Goal: Task Accomplishment & Management: Manage account settings

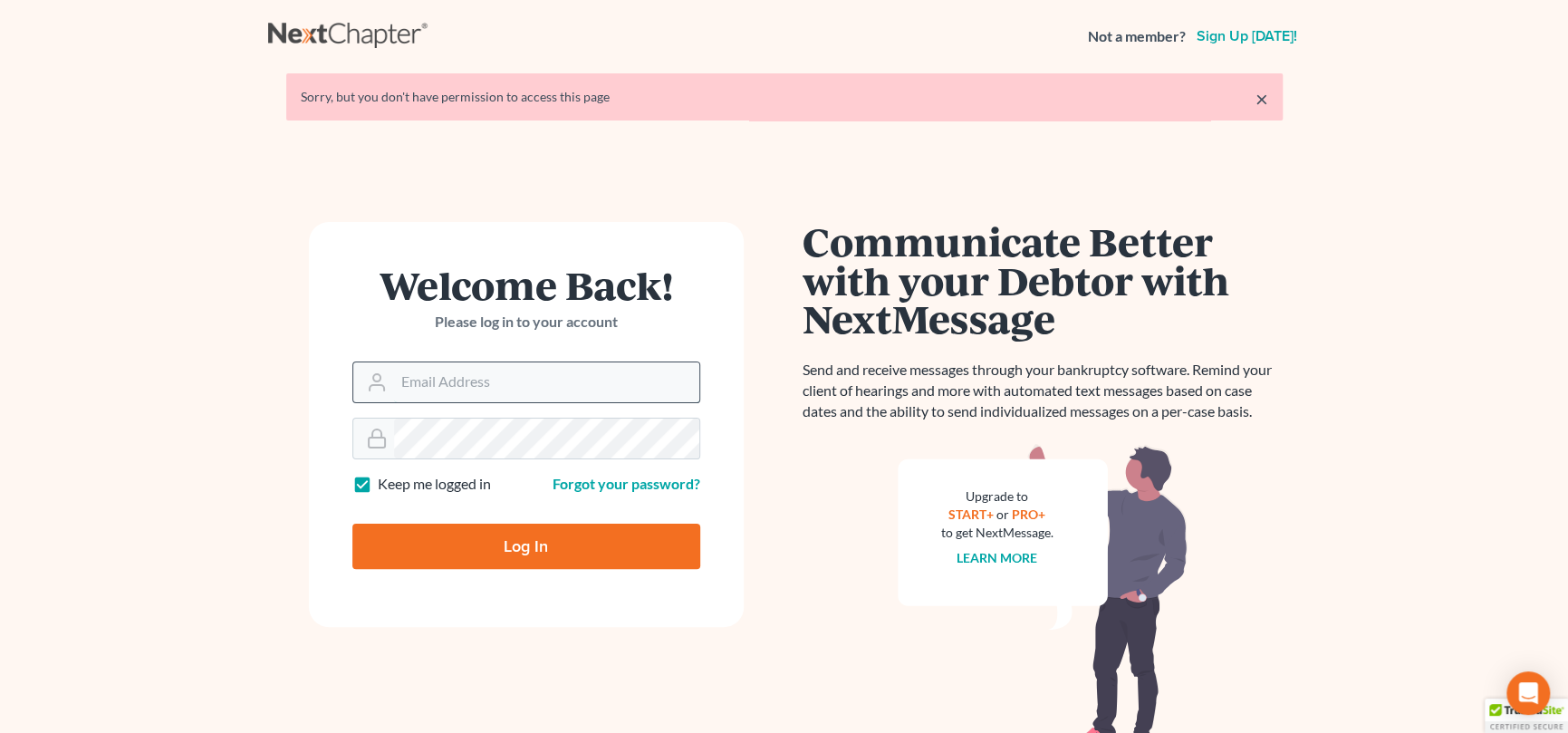
click at [522, 376] on input "Email Address" at bounding box center [546, 381] width 305 height 40
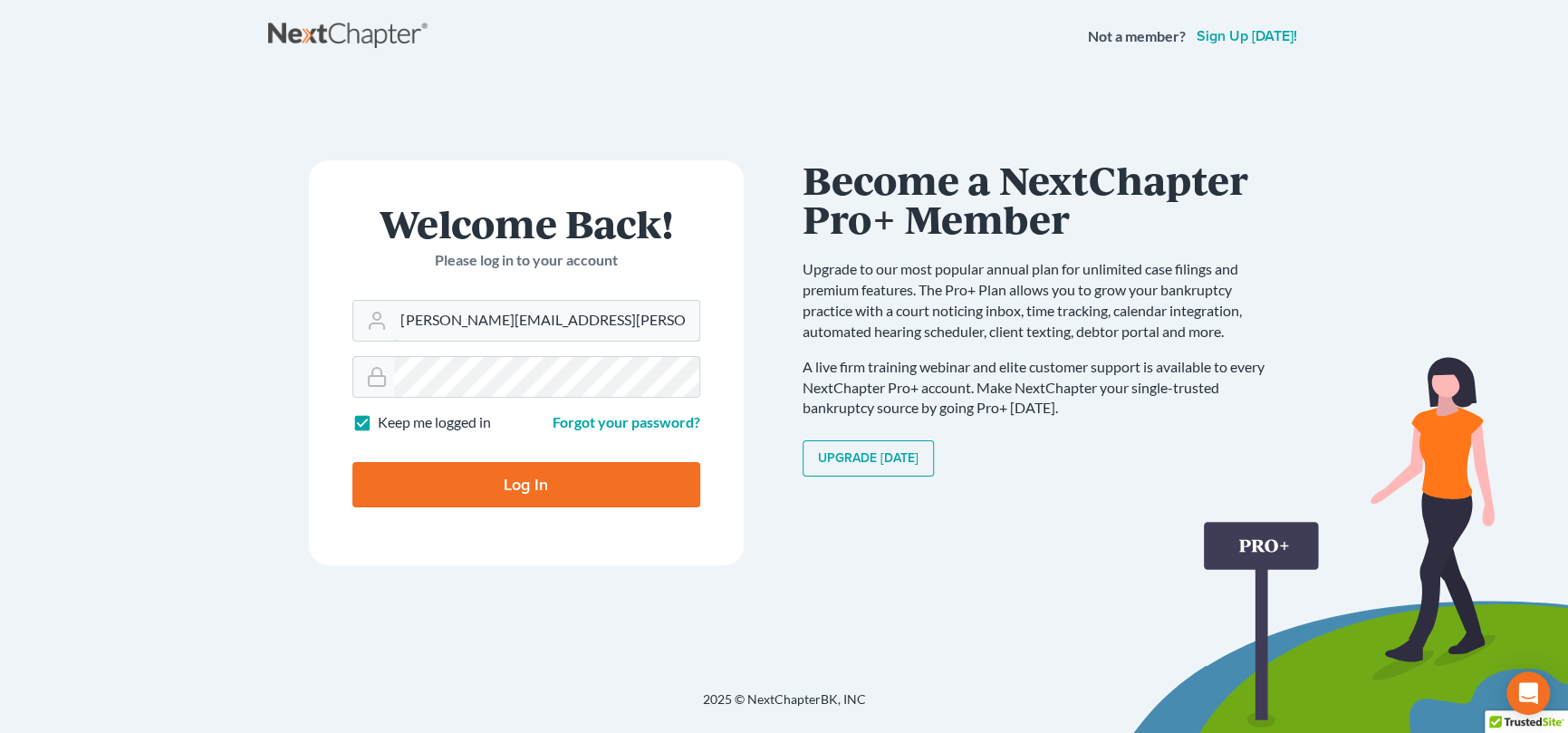
type input "nicole.cameron@attorneydebtfighters.com"
click at [494, 479] on input "Log In" at bounding box center [526, 484] width 348 height 45
type input "Thinking..."
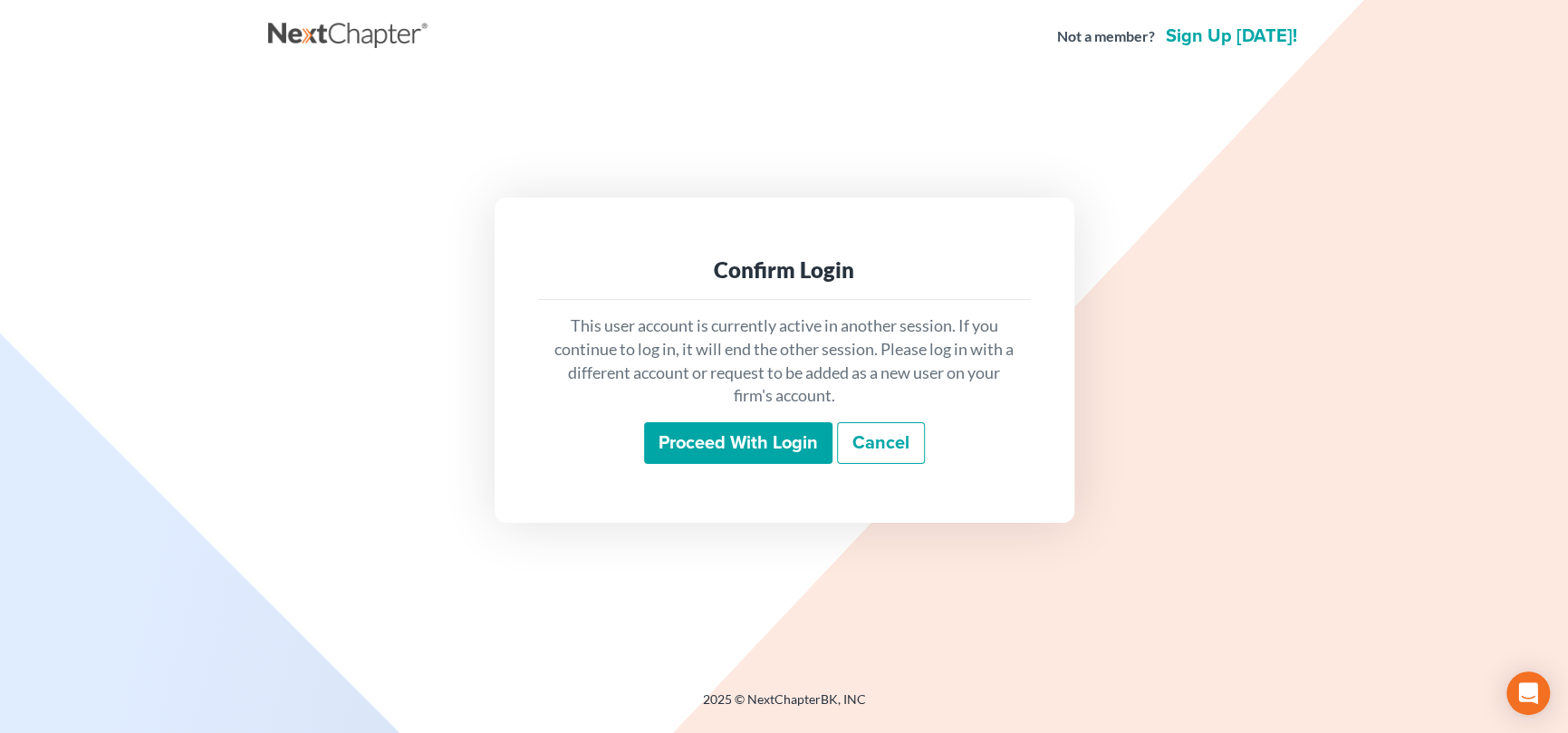
drag, startPoint x: 767, startPoint y: 444, endPoint x: 781, endPoint y: 453, distance: 16.6
click at [767, 444] on input "Proceed with login" at bounding box center [738, 443] width 188 height 42
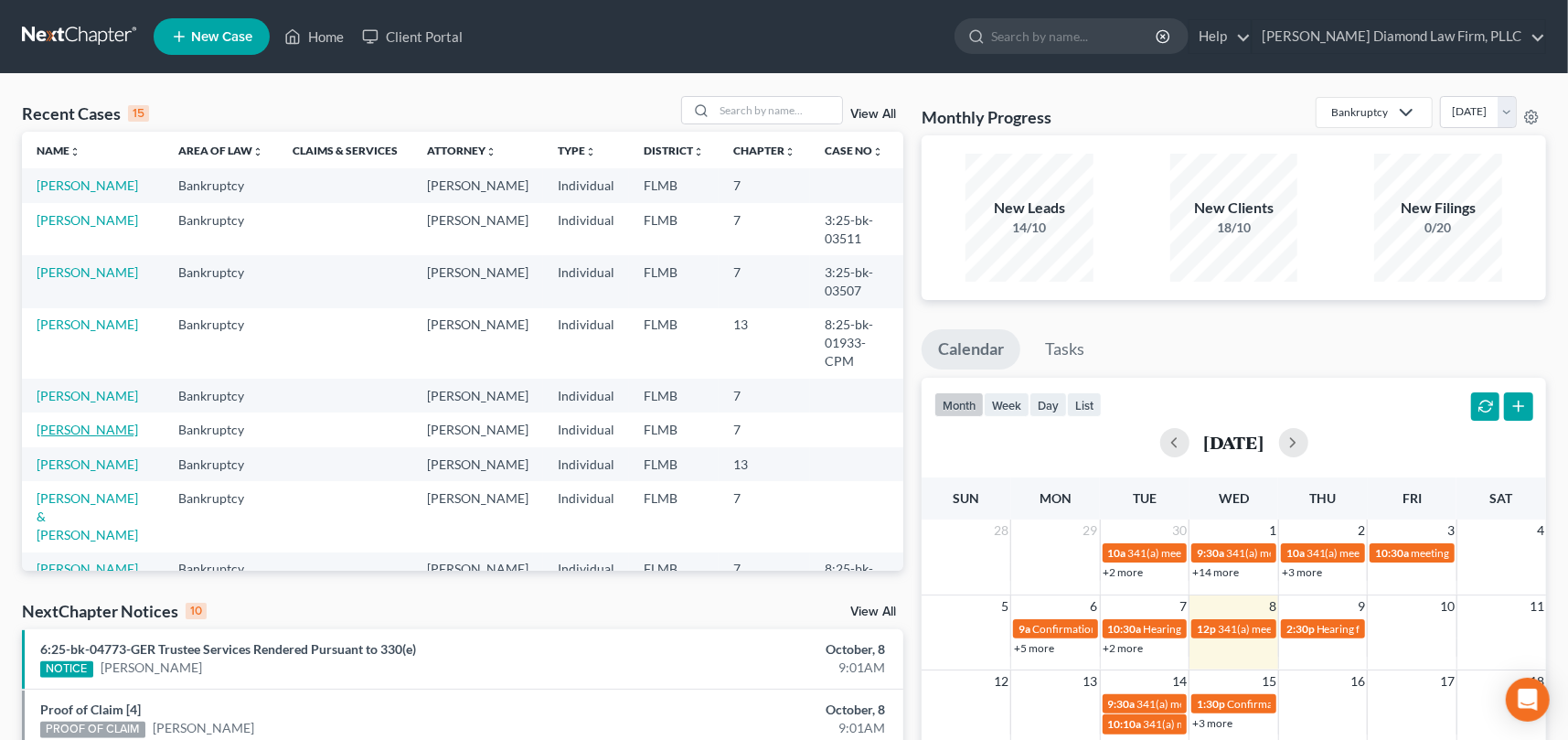
click at [97, 437] on link "DeJaynes, Anita" at bounding box center [87, 429] width 101 height 16
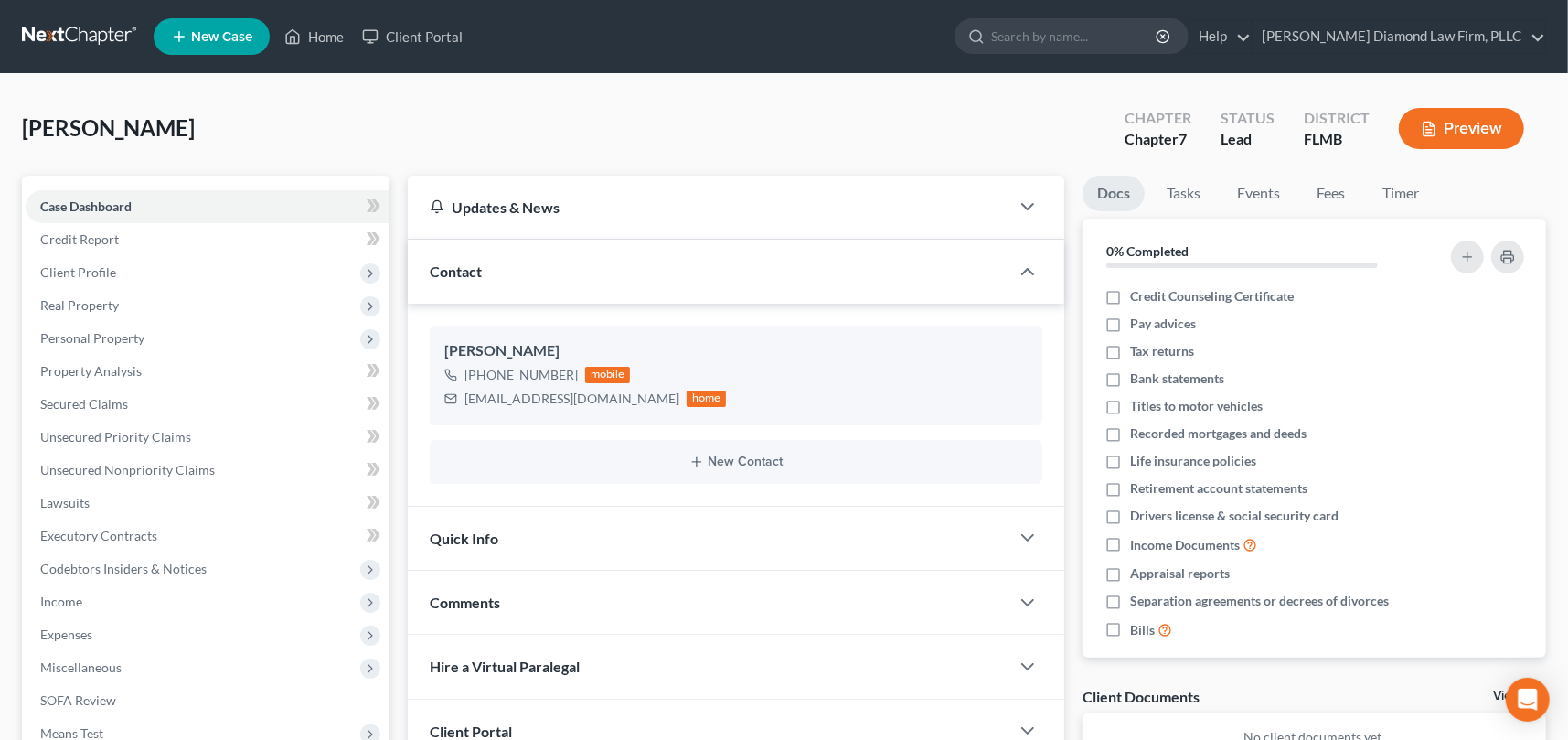
click at [1463, 130] on button "Preview" at bounding box center [1461, 128] width 126 height 41
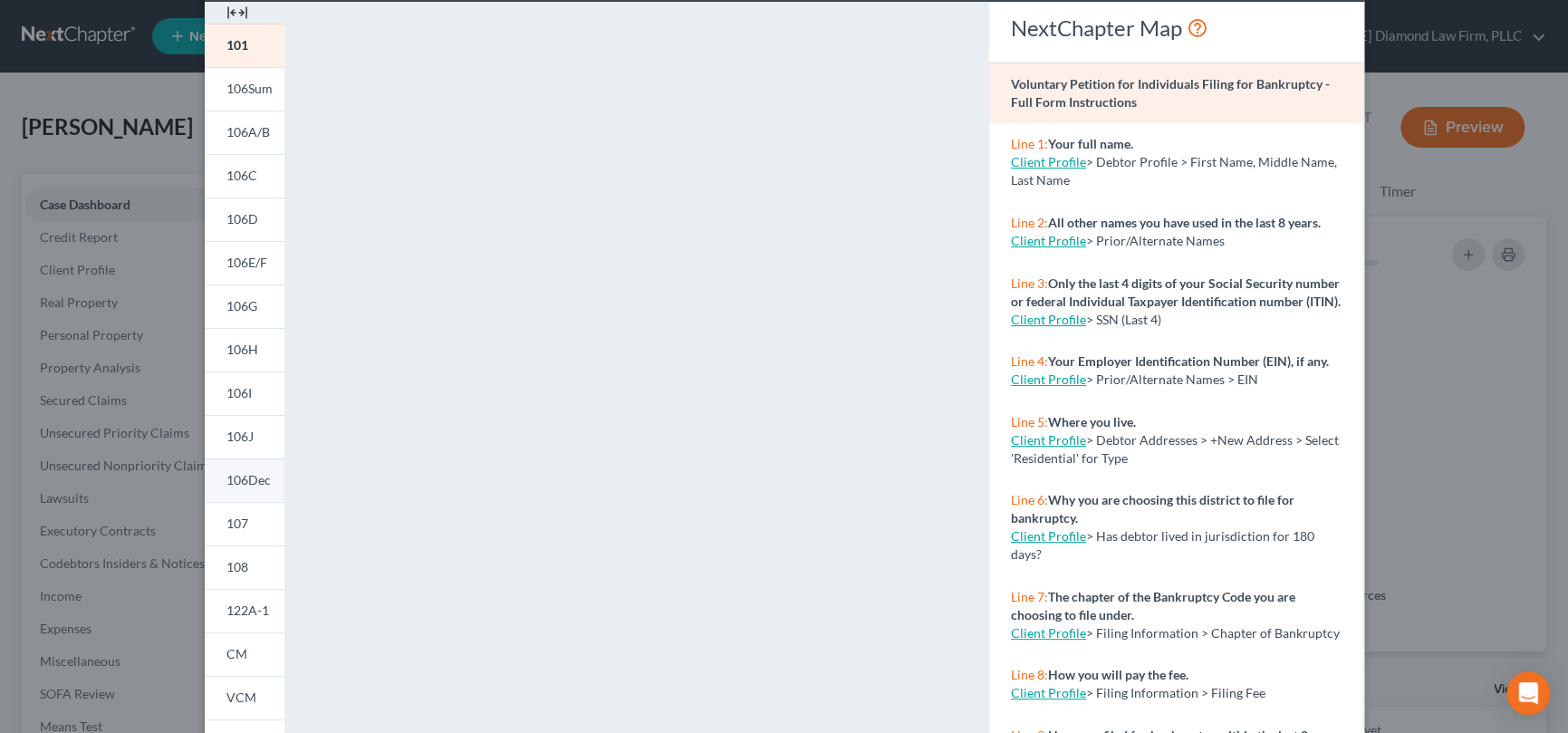
scroll to position [288, 0]
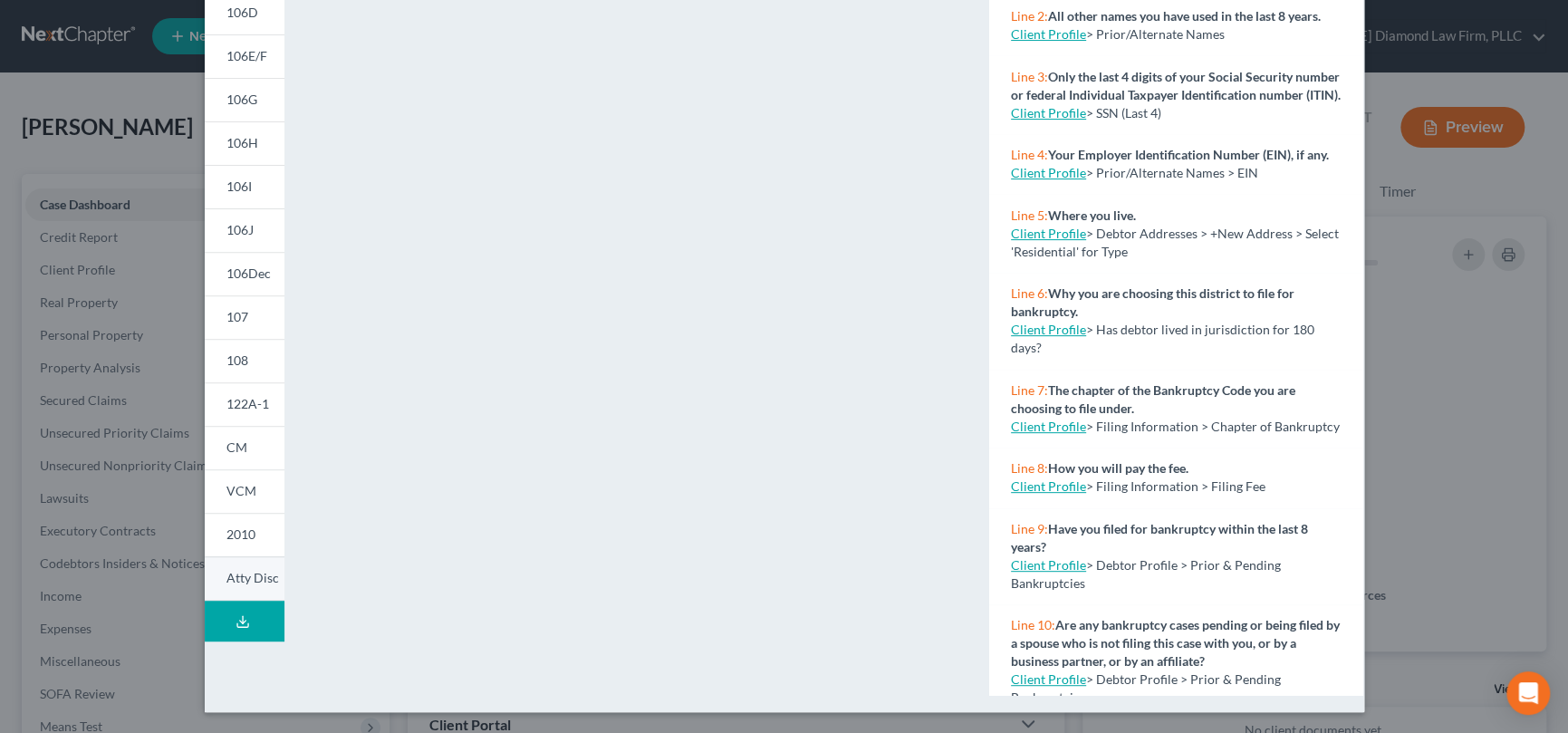
click at [238, 570] on span "Atty Disc" at bounding box center [252, 577] width 53 height 16
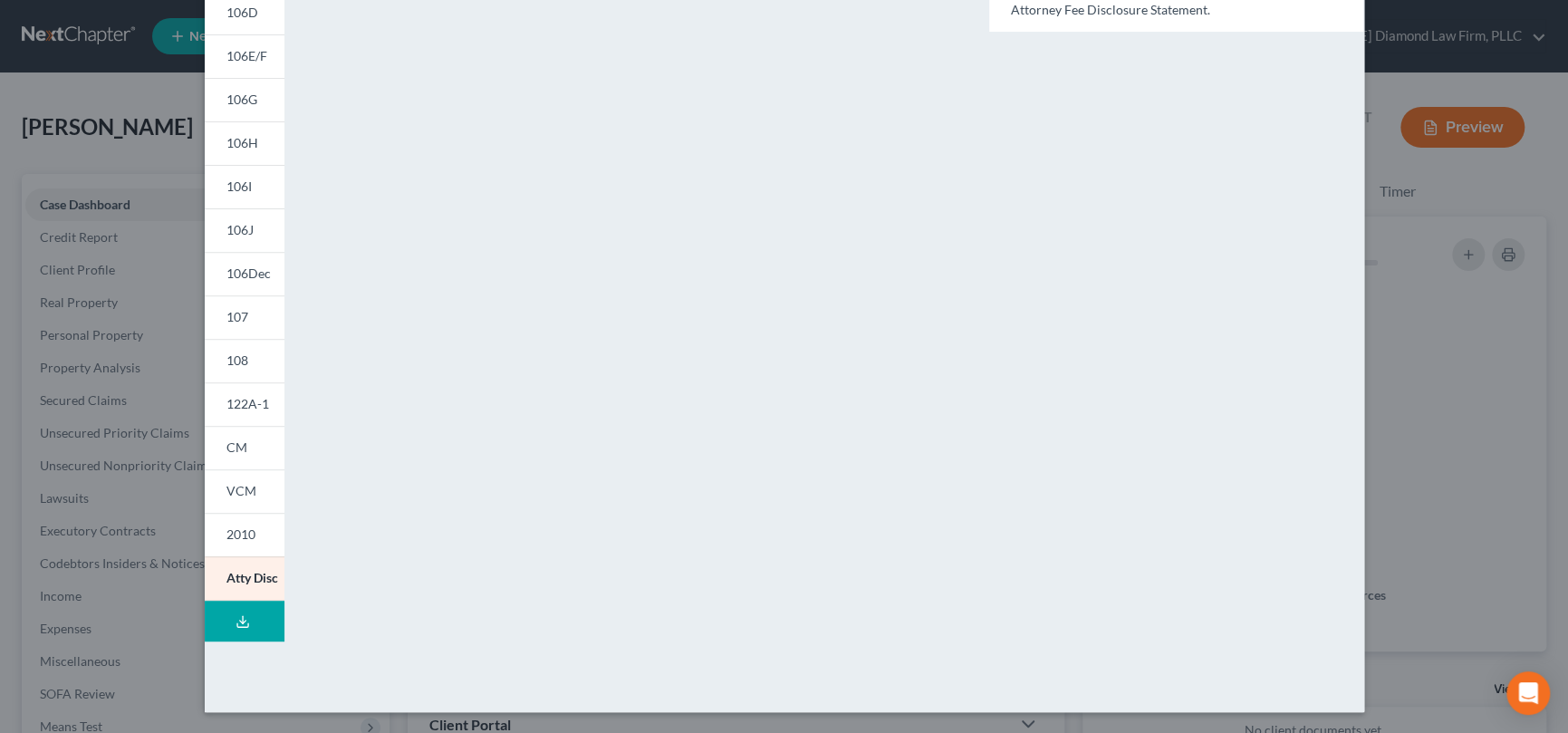
click at [240, 614] on icon at bounding box center [243, 622] width 15 height 15
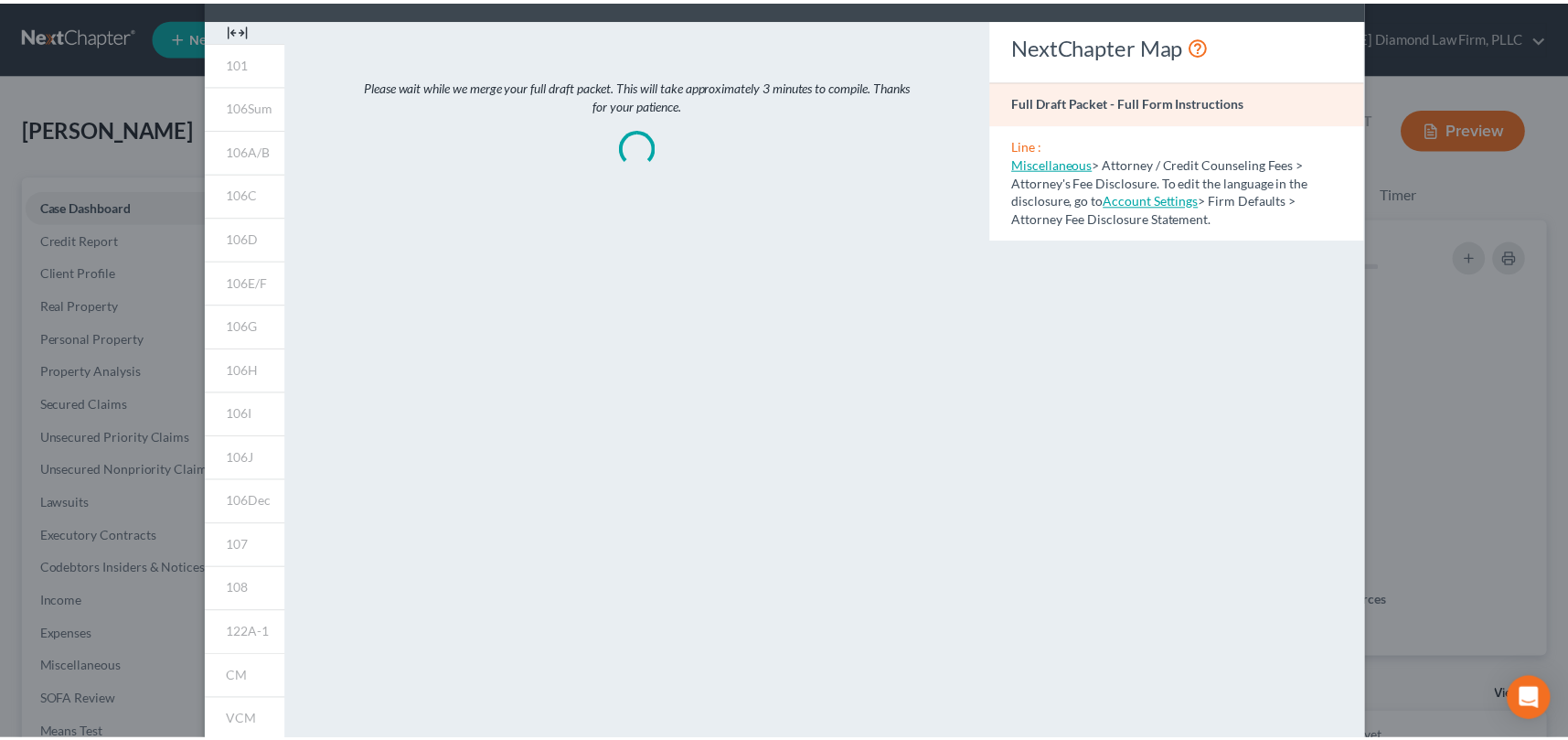
scroll to position [0, 0]
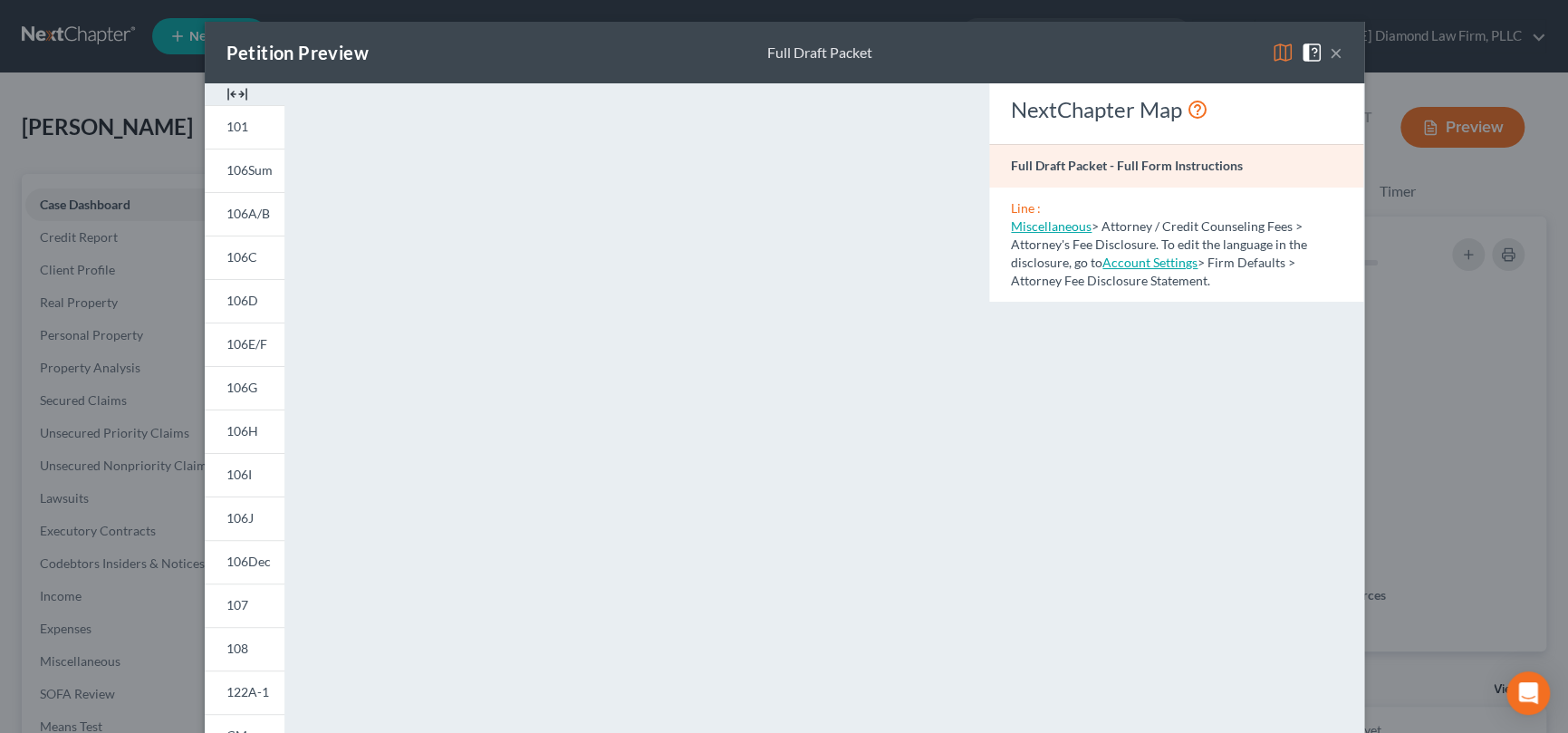
click at [1330, 55] on button "×" at bounding box center [1336, 52] width 13 height 21
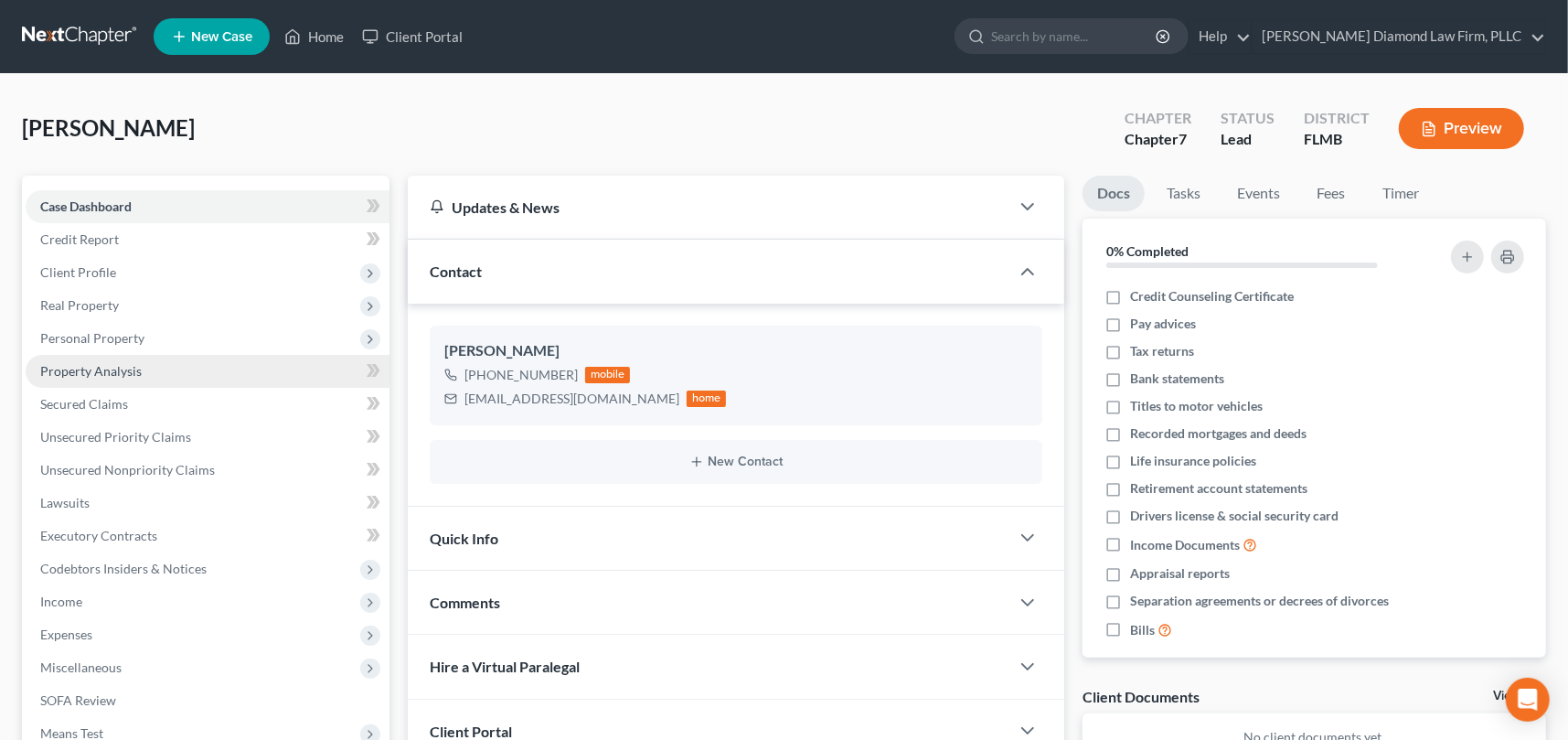
click at [132, 365] on span "Property Analysis" at bounding box center [91, 370] width 101 height 16
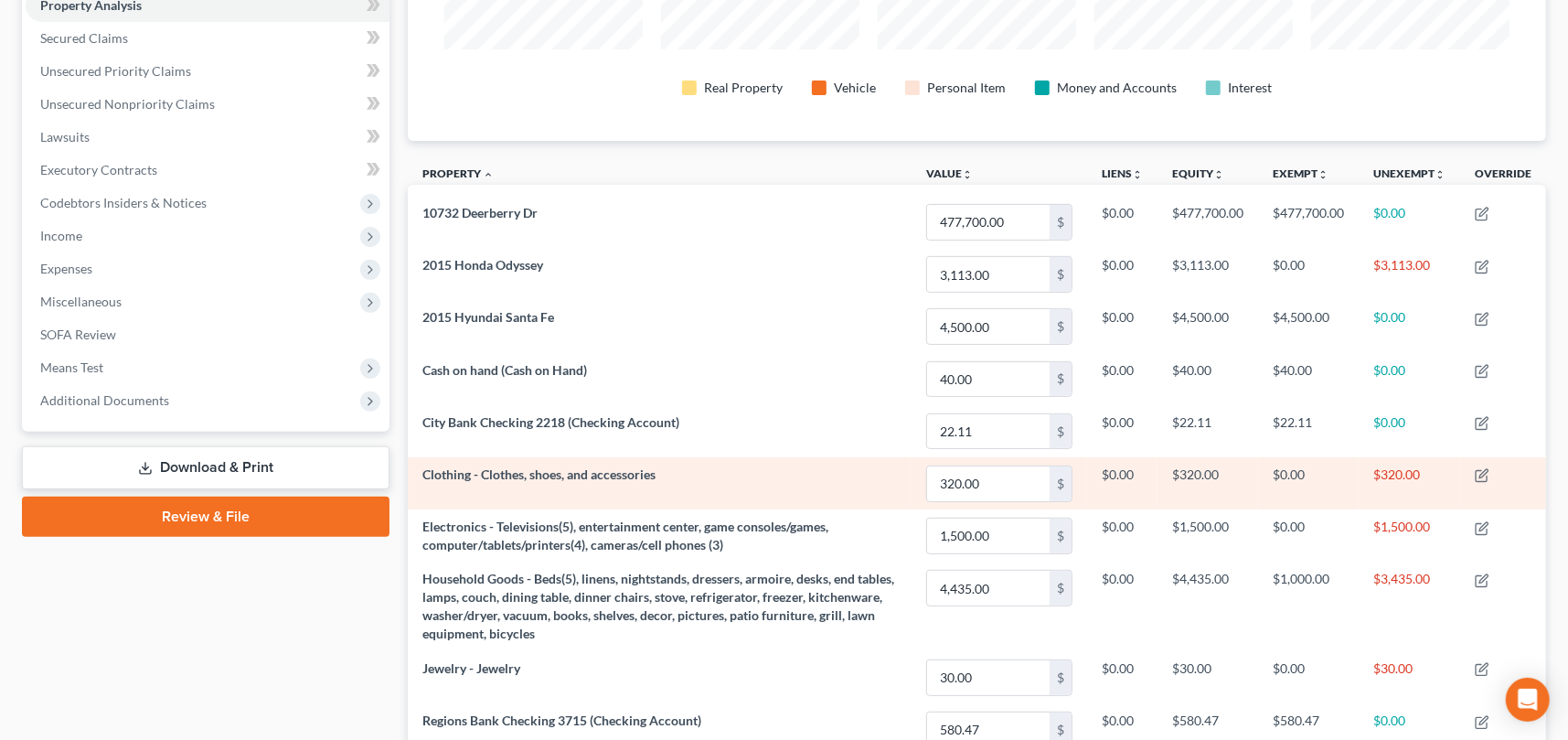
scroll to position [274, 0]
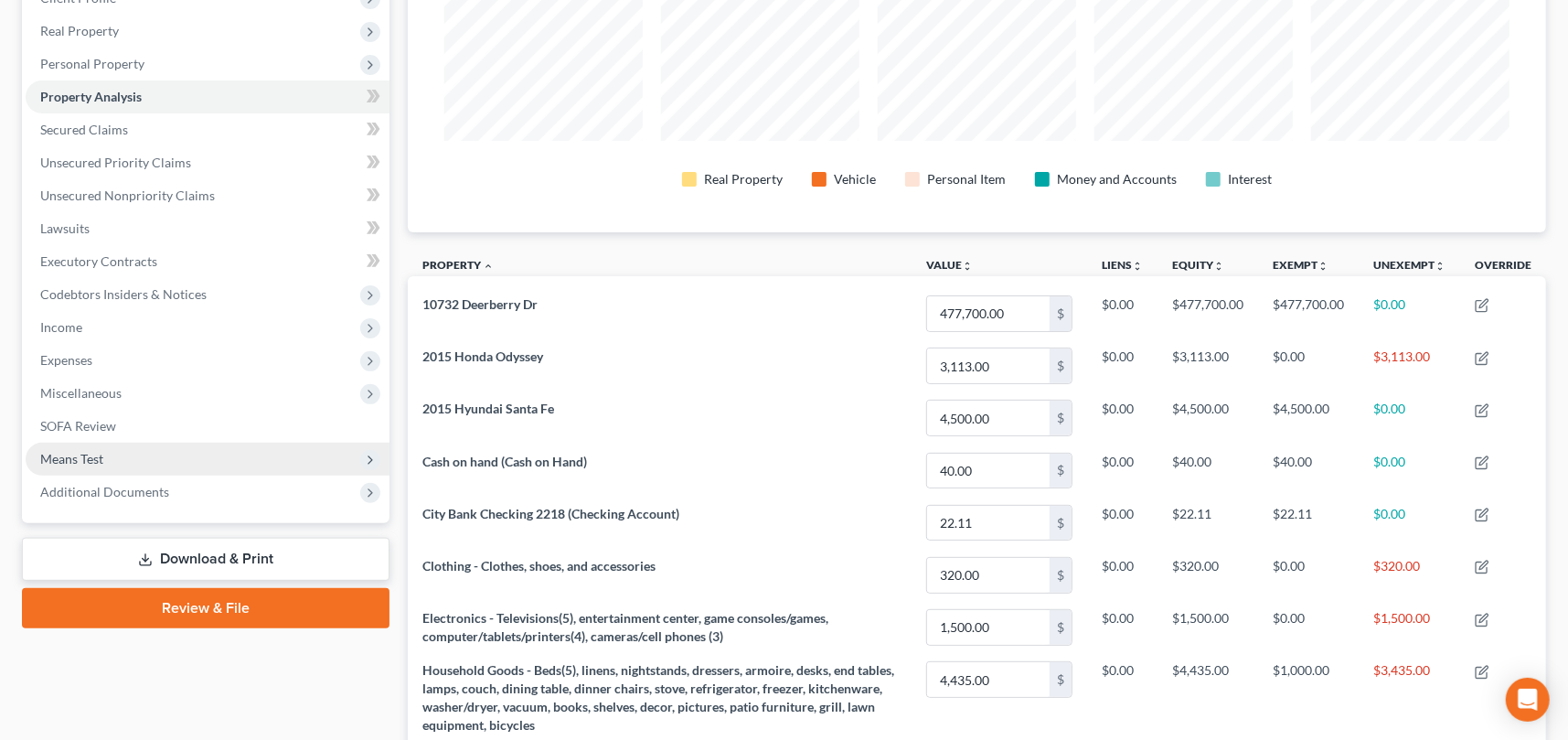
click at [92, 462] on span "Means Test" at bounding box center [71, 458] width 63 height 16
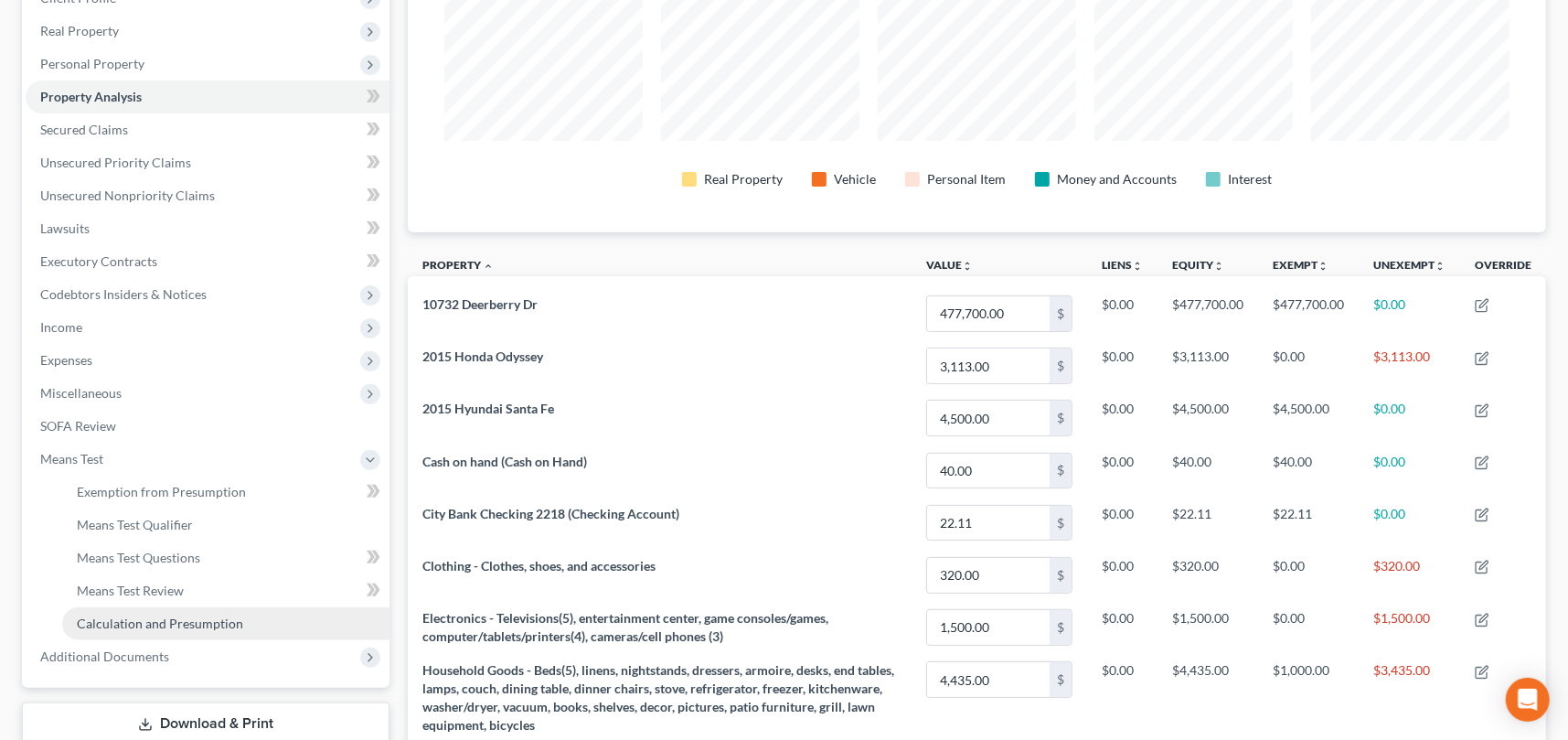
click at [175, 622] on span "Calculation and Presumption" at bounding box center [160, 623] width 167 height 16
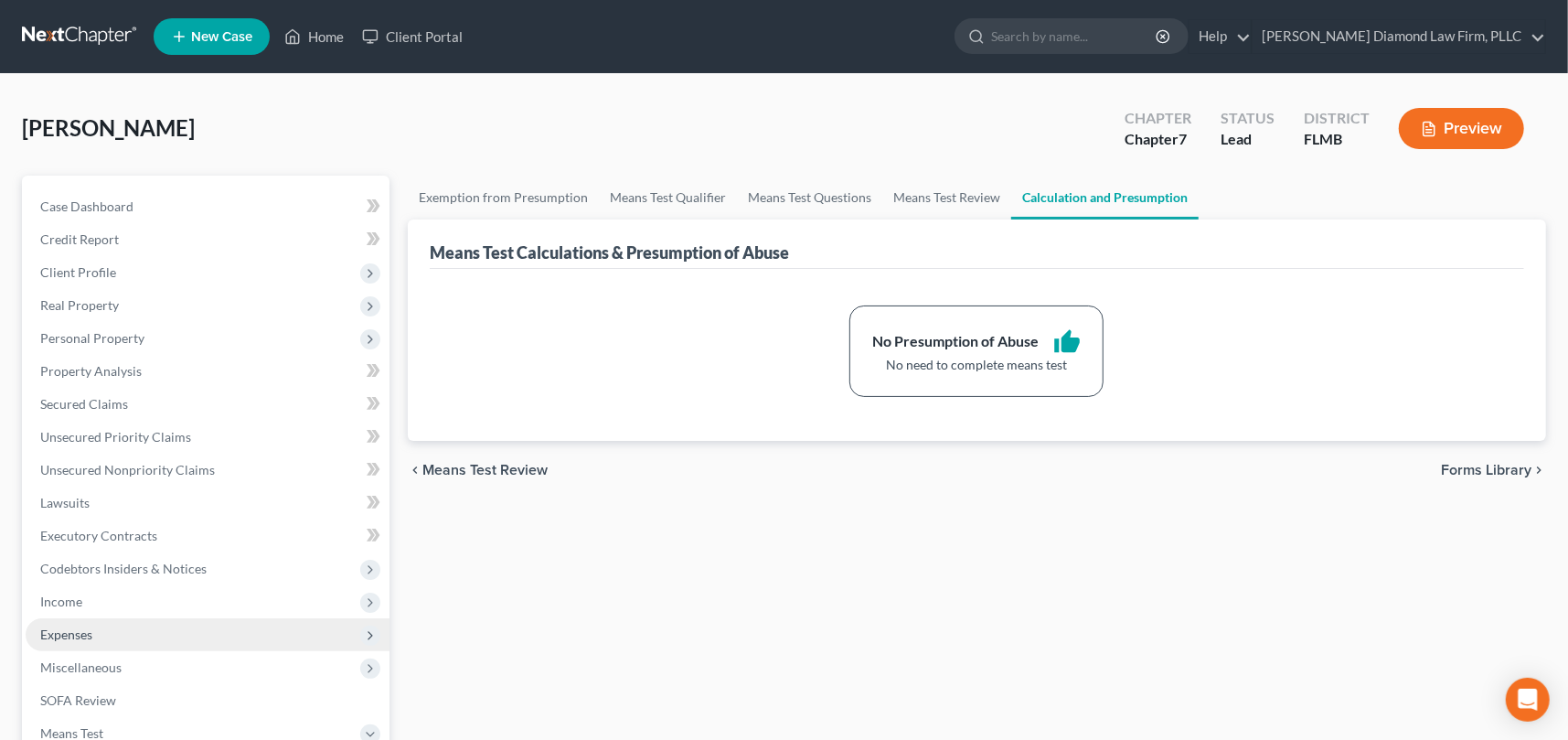
click at [109, 630] on span "Expenses" at bounding box center [207, 634] width 363 height 33
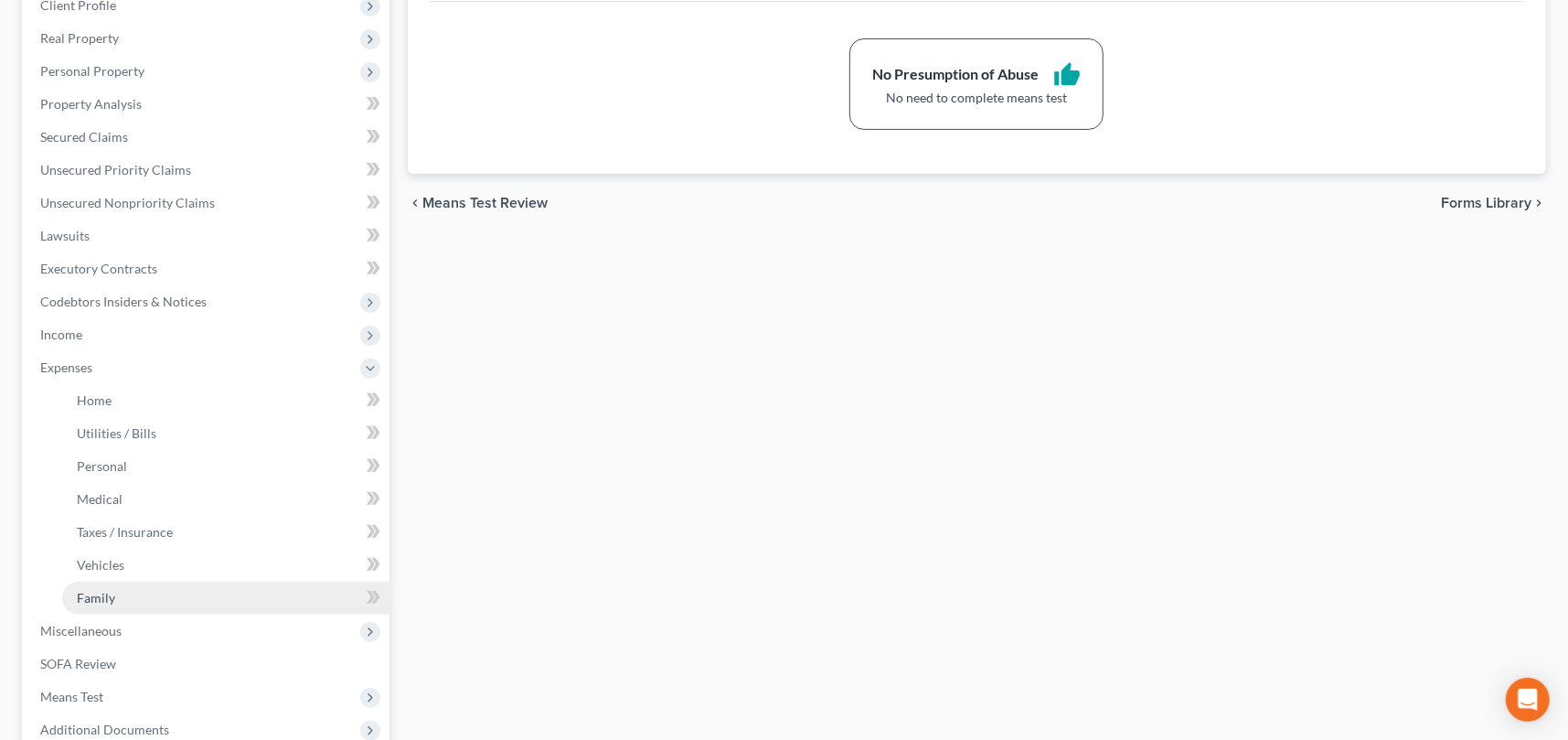
scroll to position [274, 0]
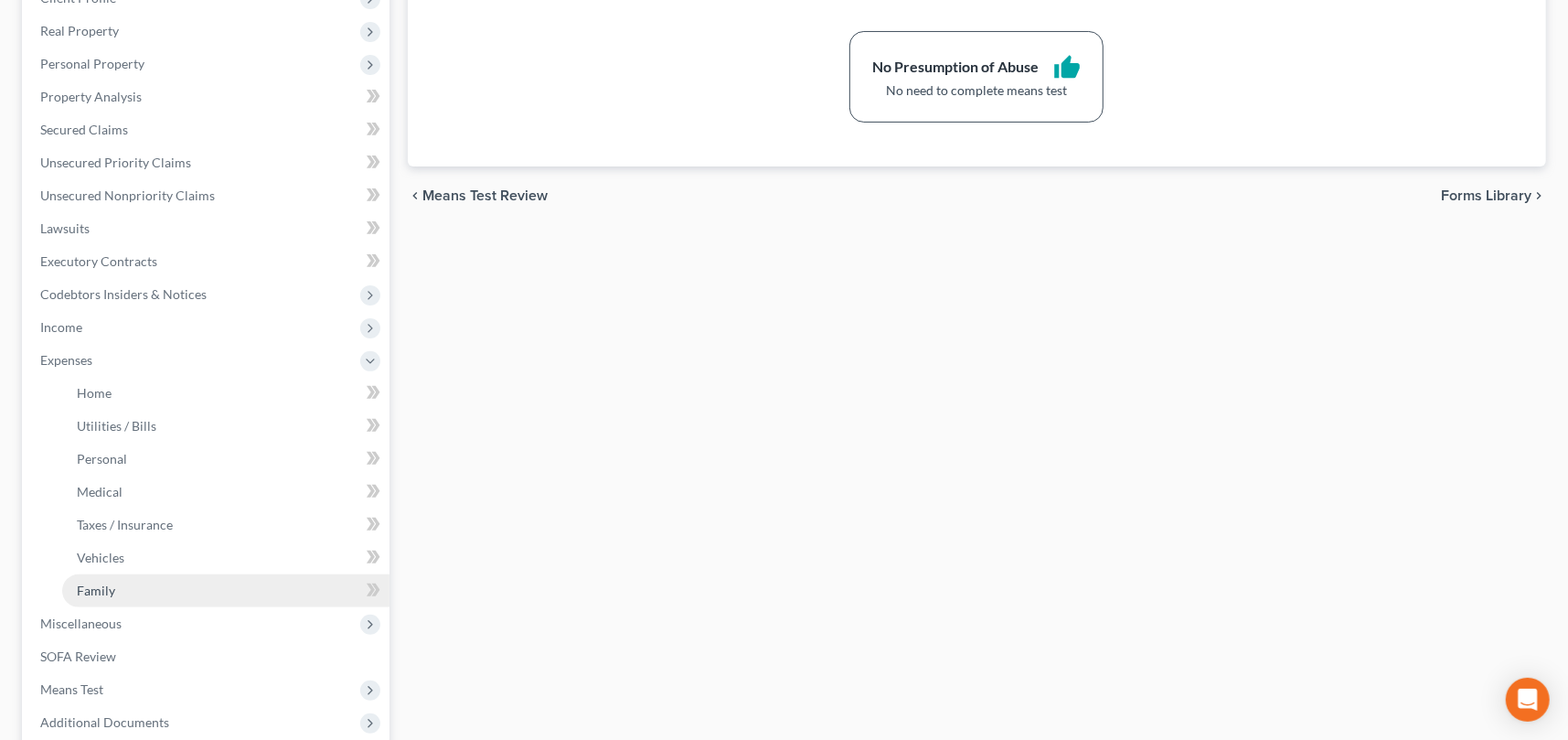
click at [124, 581] on link "Family" at bounding box center [225, 590] width 327 height 33
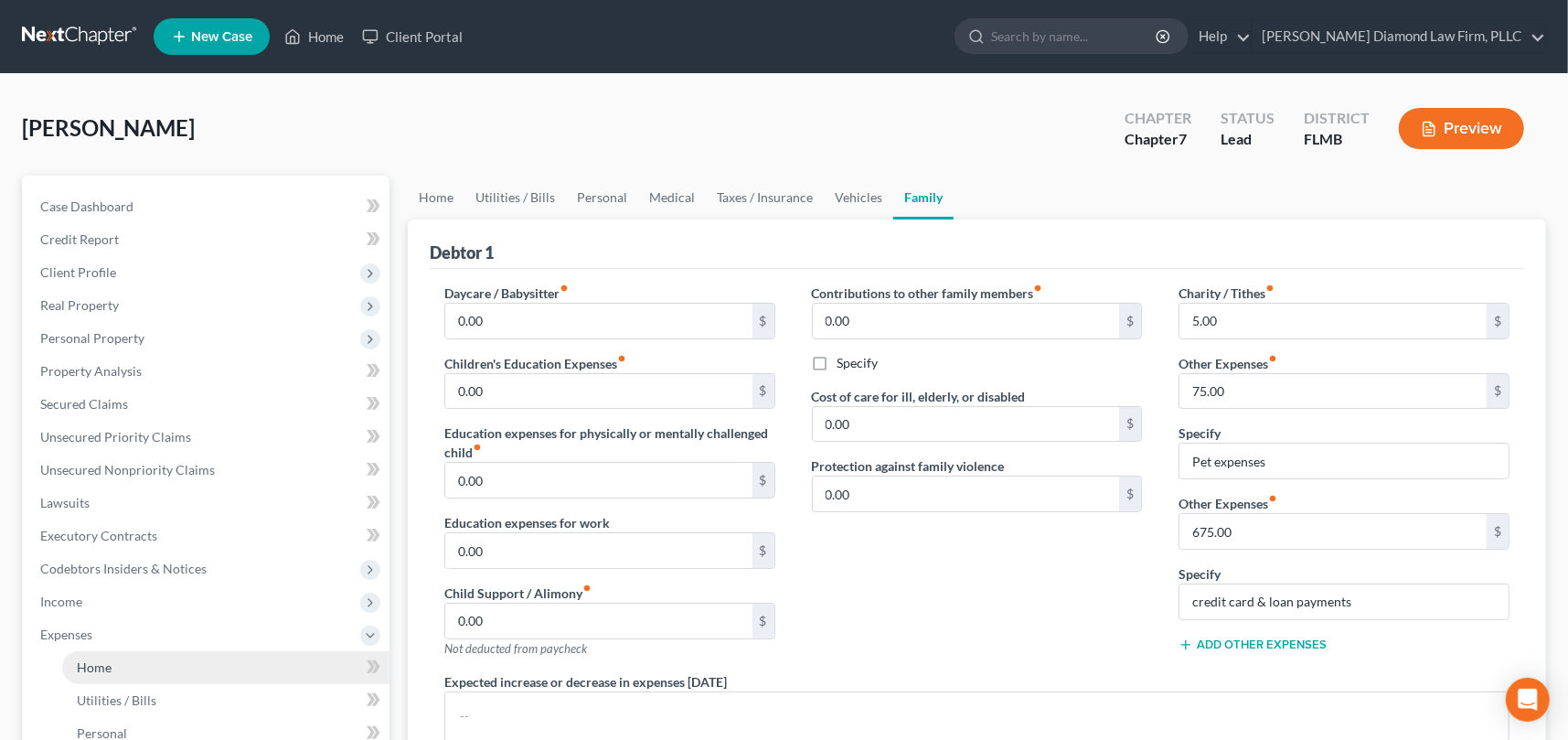
click at [135, 673] on link "Home" at bounding box center [225, 667] width 327 height 33
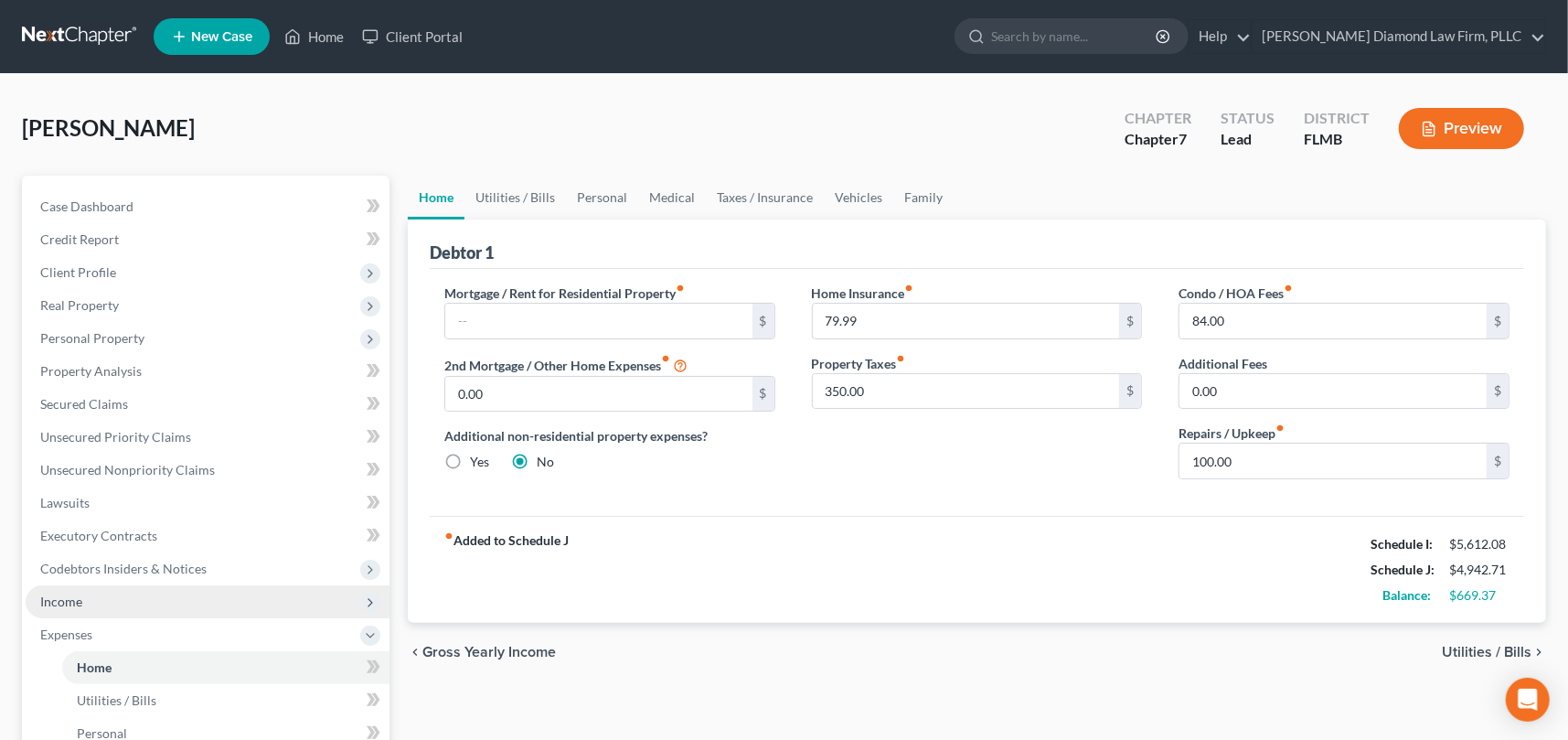
click at [138, 595] on span "Income" at bounding box center [207, 601] width 363 height 33
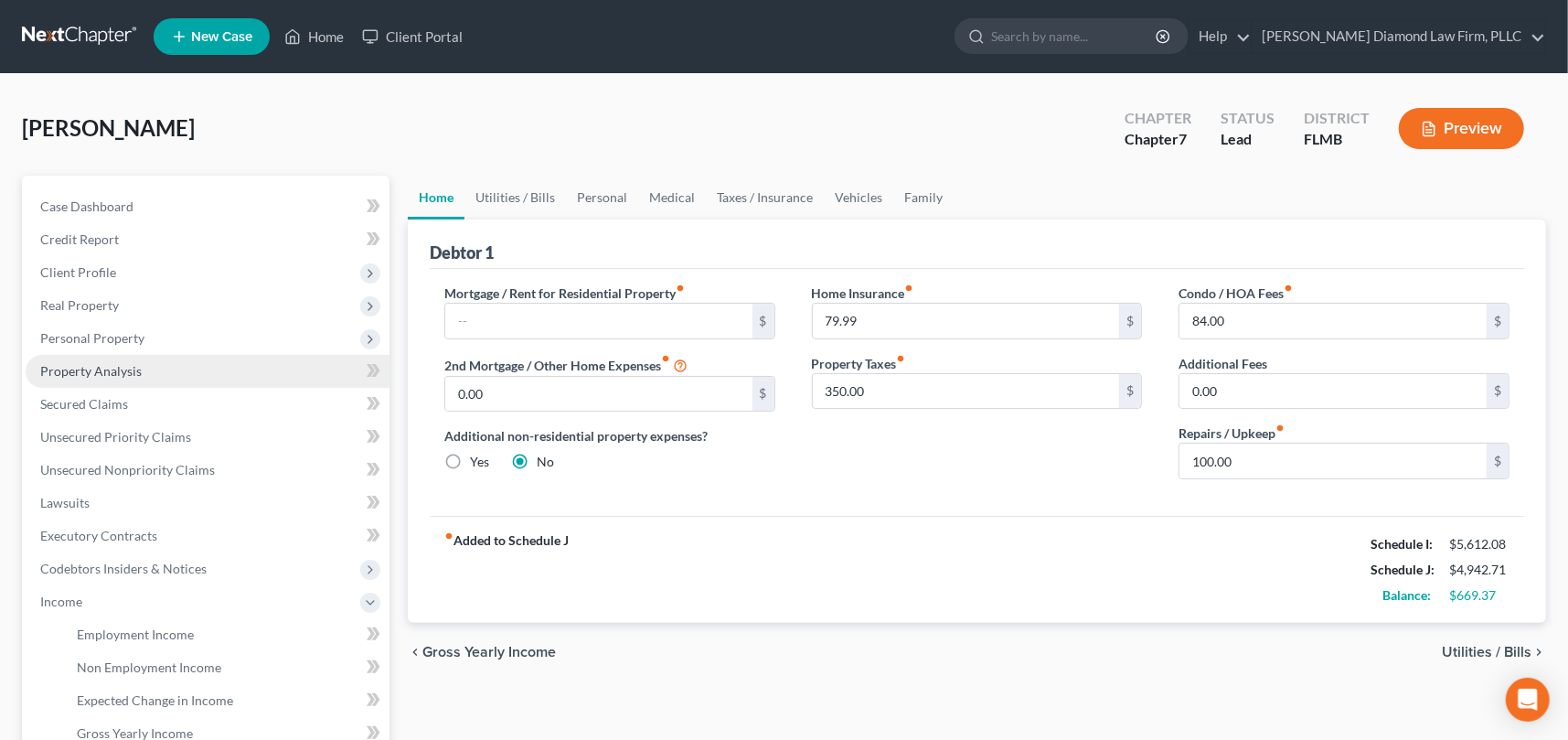
click at [107, 372] on span "Property Analysis" at bounding box center [91, 370] width 101 height 16
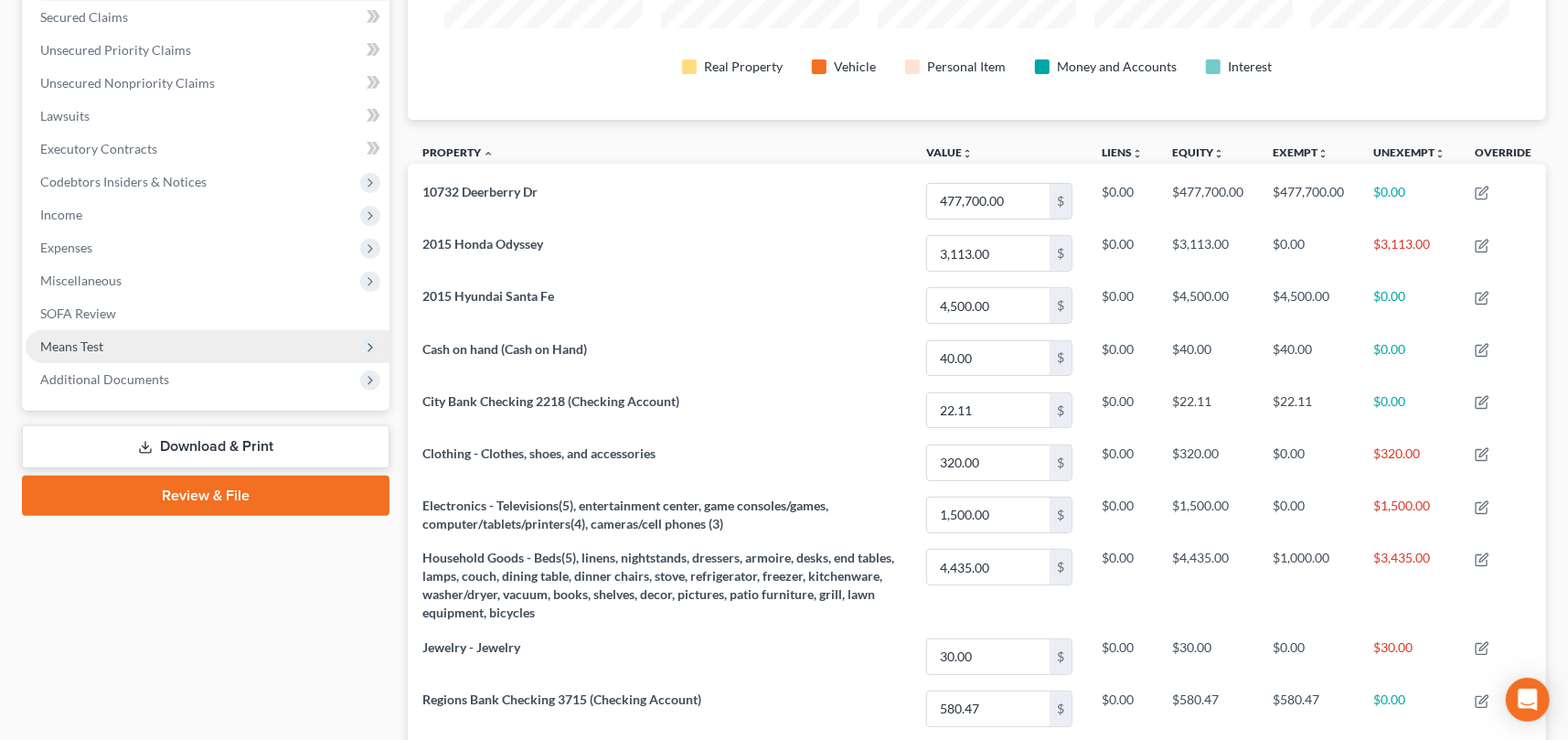
scroll to position [363, 0]
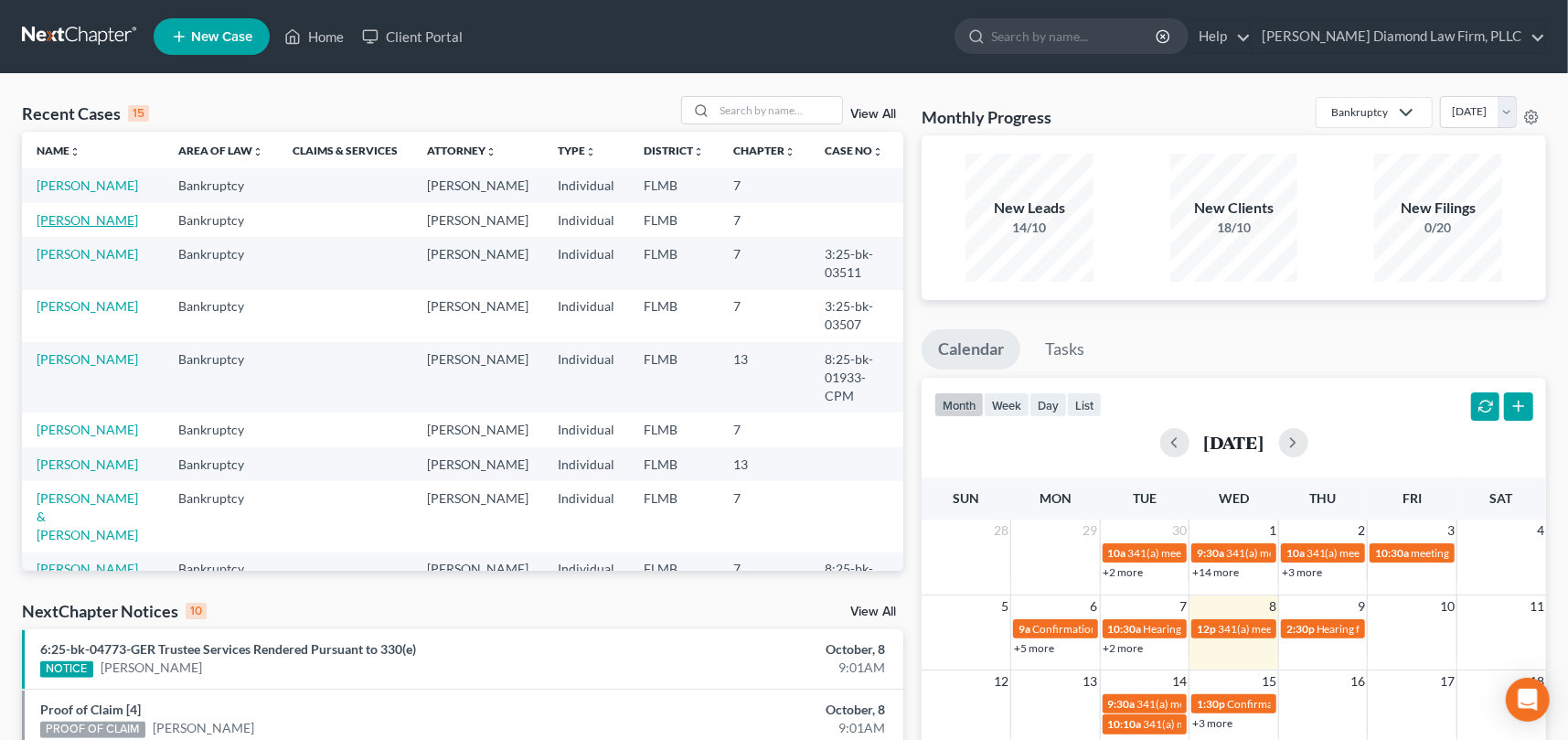
click at [83, 228] on link "DeJaynes, Anita" at bounding box center [87, 219] width 101 height 16
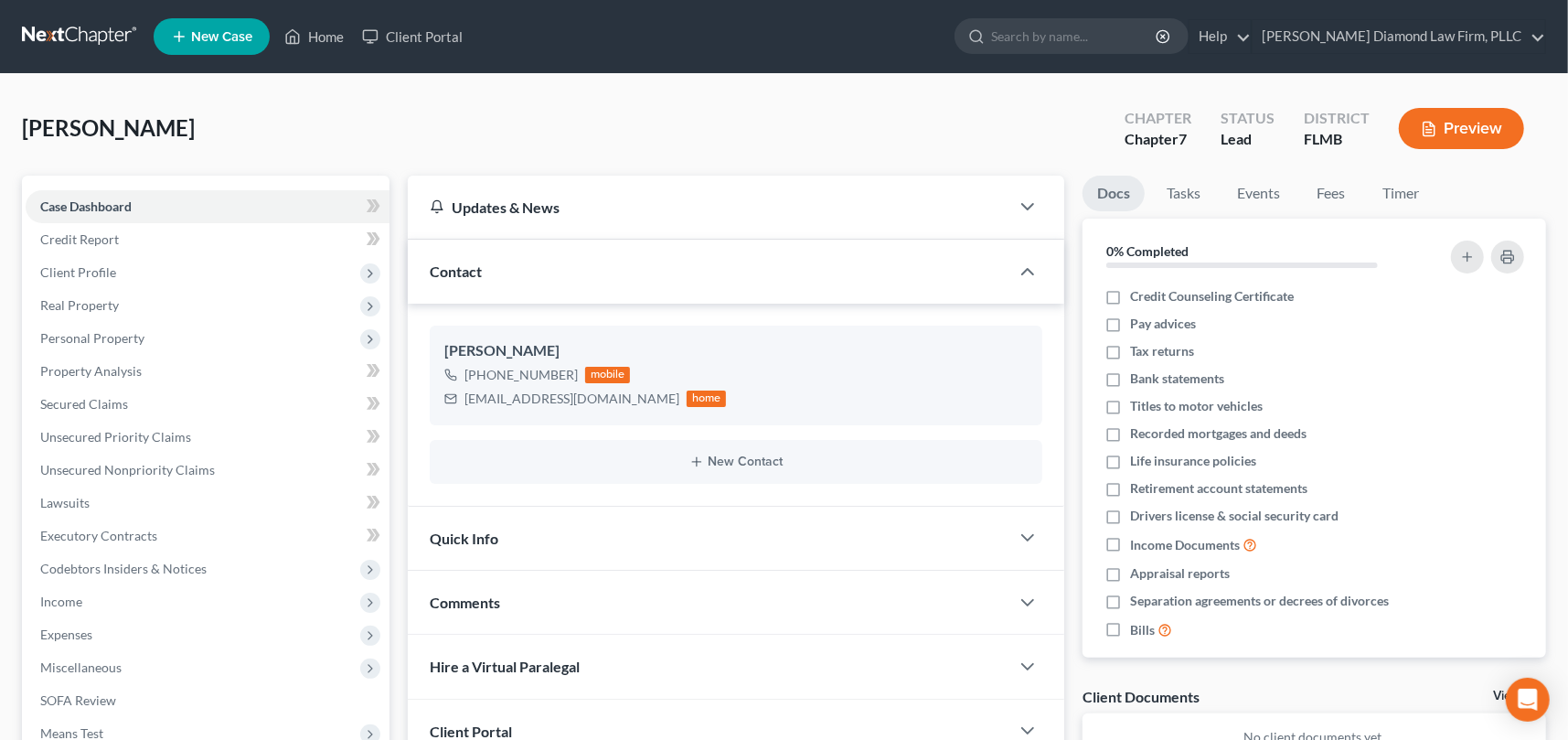
click at [636, 542] on div "Quick Info" at bounding box center [708, 538] width 601 height 63
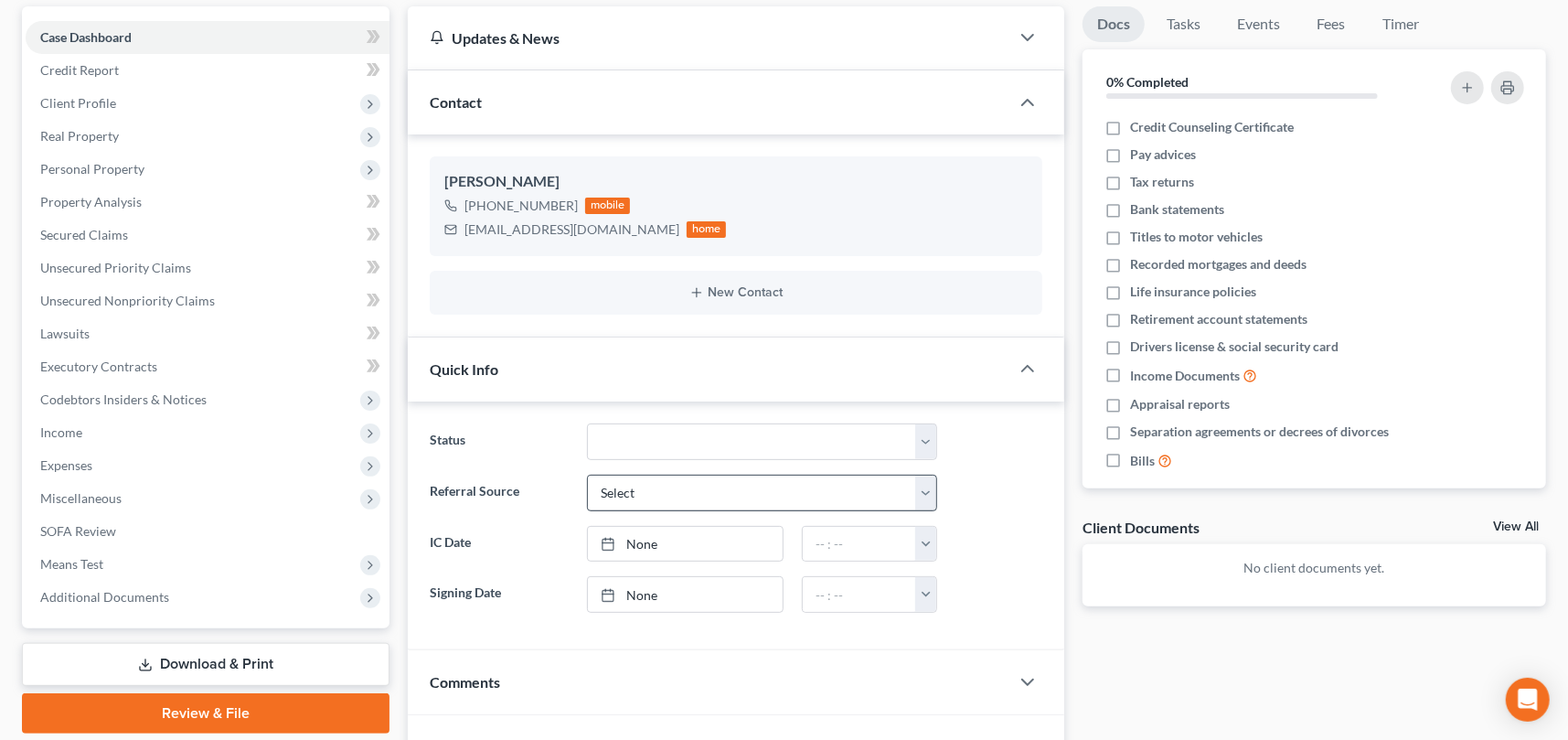
scroll to position [183, 0]
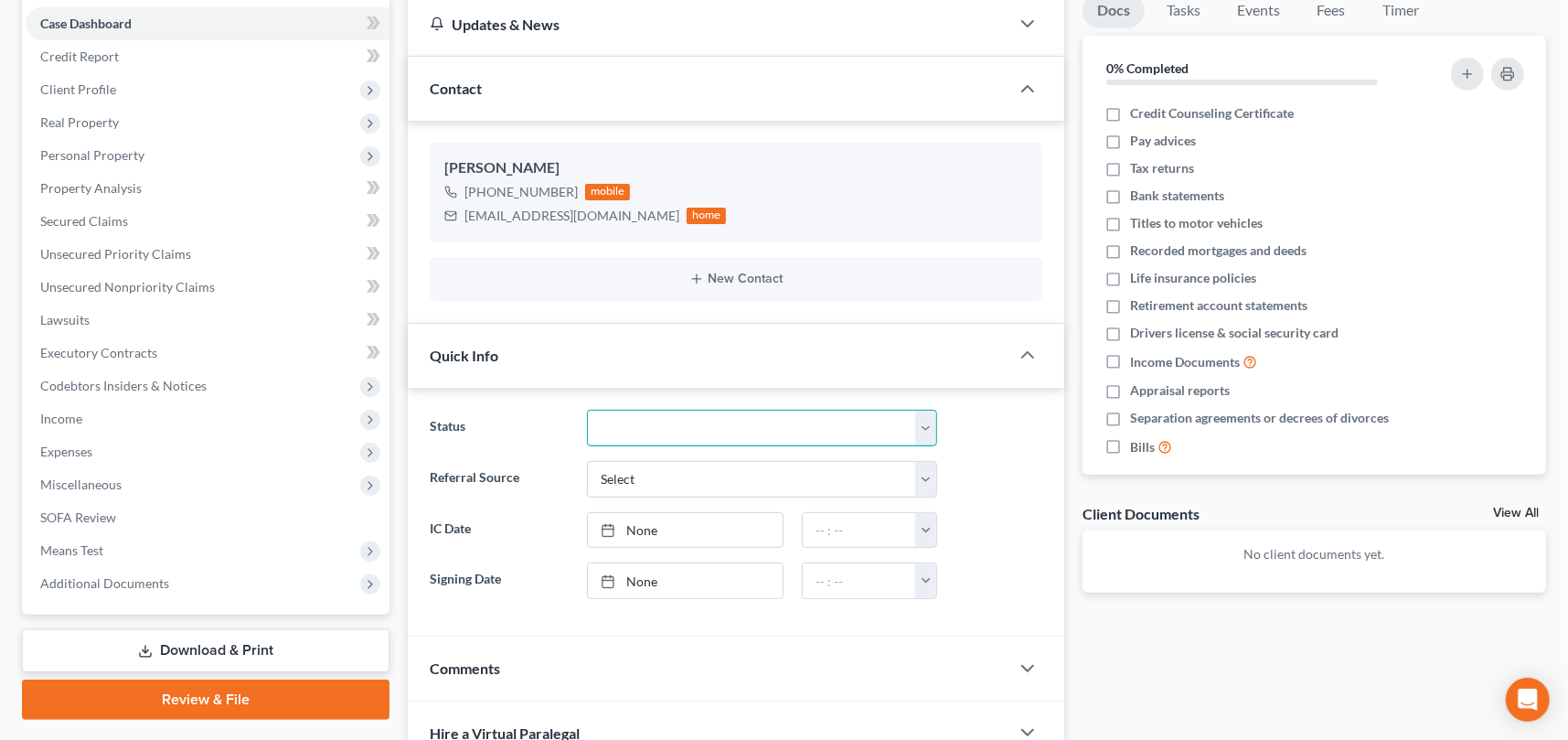
click at [635, 426] on select "Discharged Discharge Litigation Dismissal Notice Dismissed Filed Filed / Pre 34…" at bounding box center [762, 427] width 350 height 37
select select "16"
click at [587, 409] on select "Discharged Discharge Litigation Dismissal Notice Dismissed Filed Filed / Pre 34…" at bounding box center [762, 427] width 350 height 37
click at [985, 453] on ng-include "Status Discharged Discharge Litigation Dismissal Notice Dismissed Filed Filed /…" at bounding box center [736, 504] width 613 height 189
click at [146, 290] on span "Unsecured Nonpriority Claims" at bounding box center [127, 287] width 174 height 16
